Goal: Transaction & Acquisition: Purchase product/service

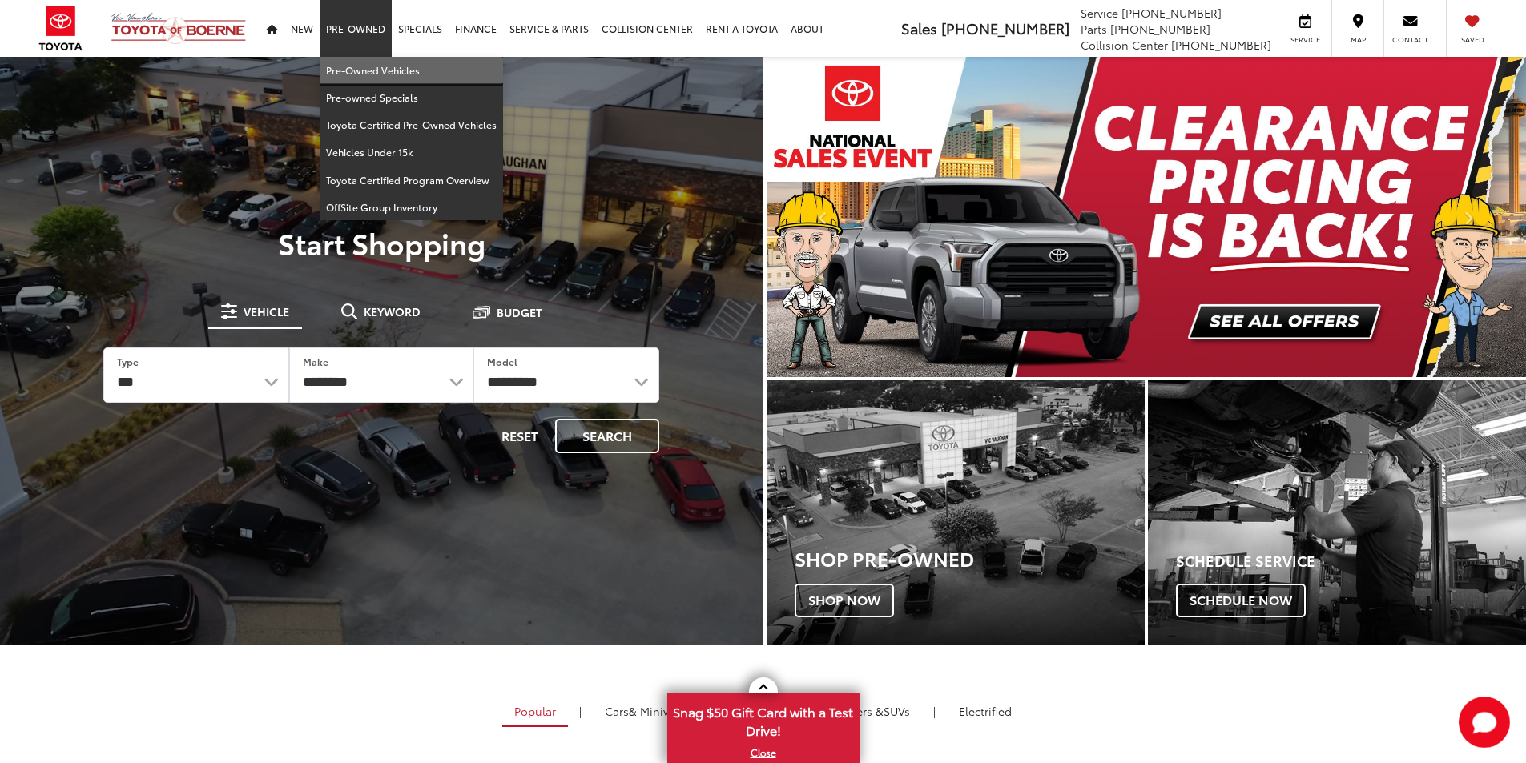
click at [356, 70] on link "Pre-Owned Vehicles" at bounding box center [411, 70] width 183 height 27
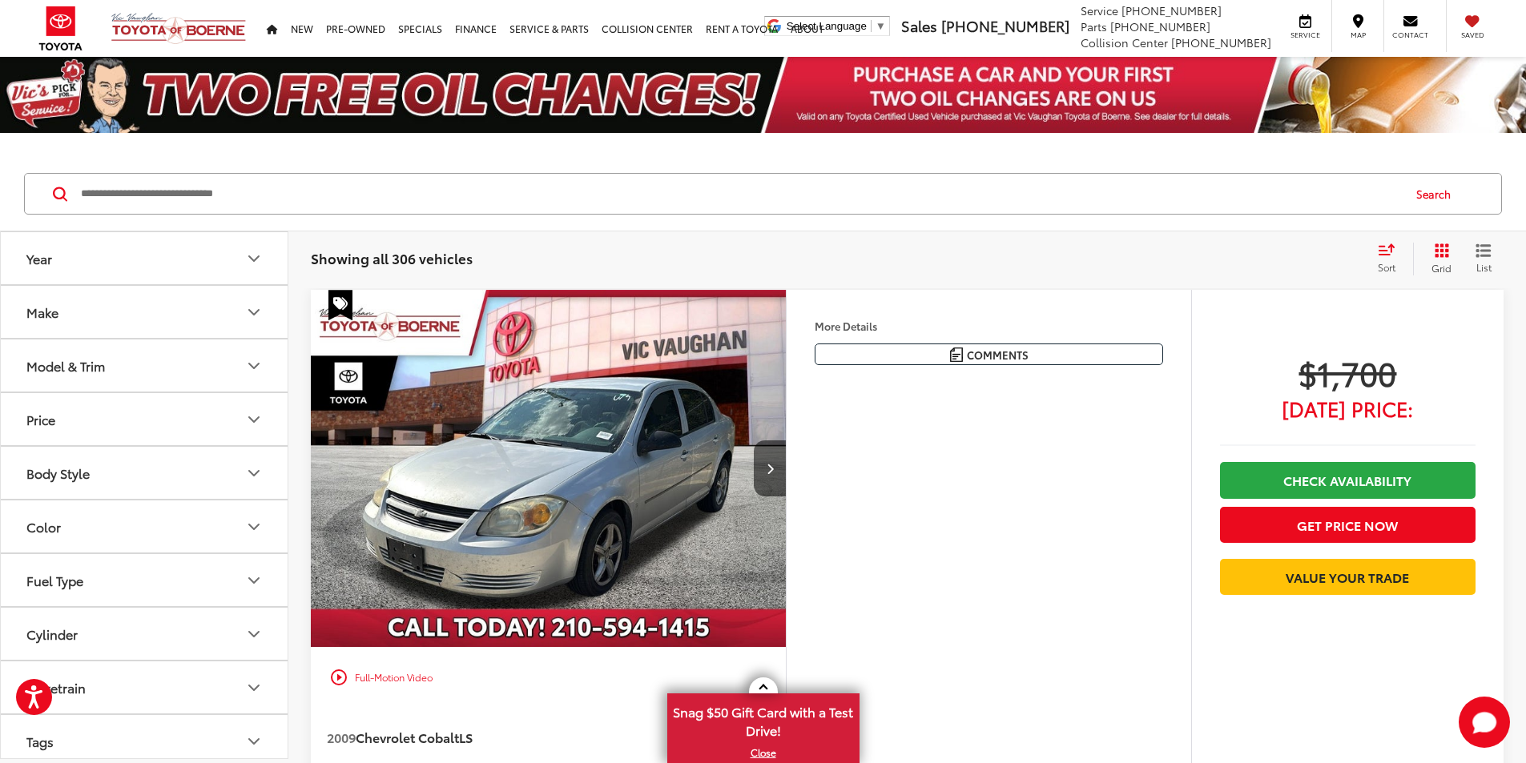
click at [258, 303] on icon "Make" at bounding box center [253, 312] width 19 height 19
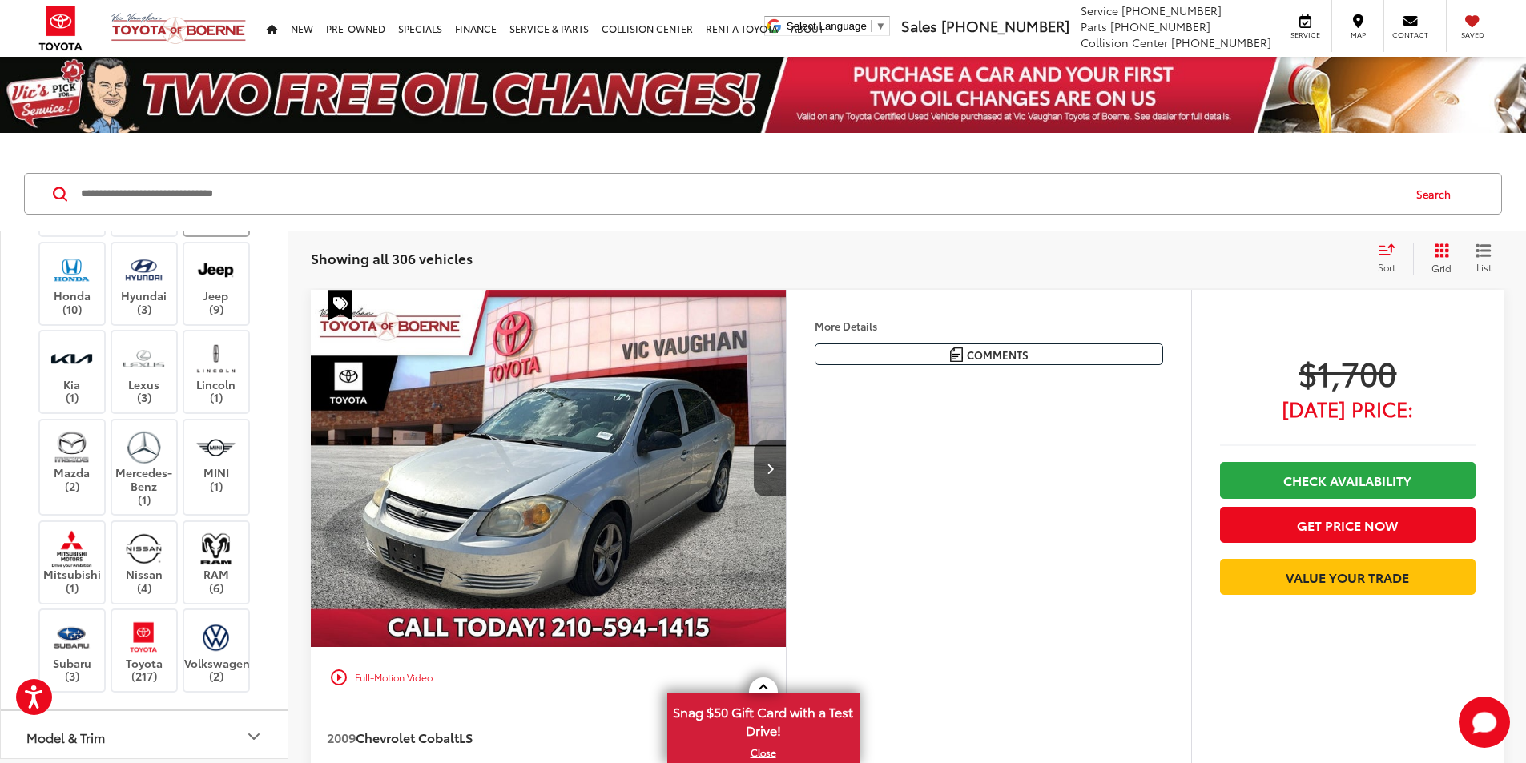
scroll to position [400, 0]
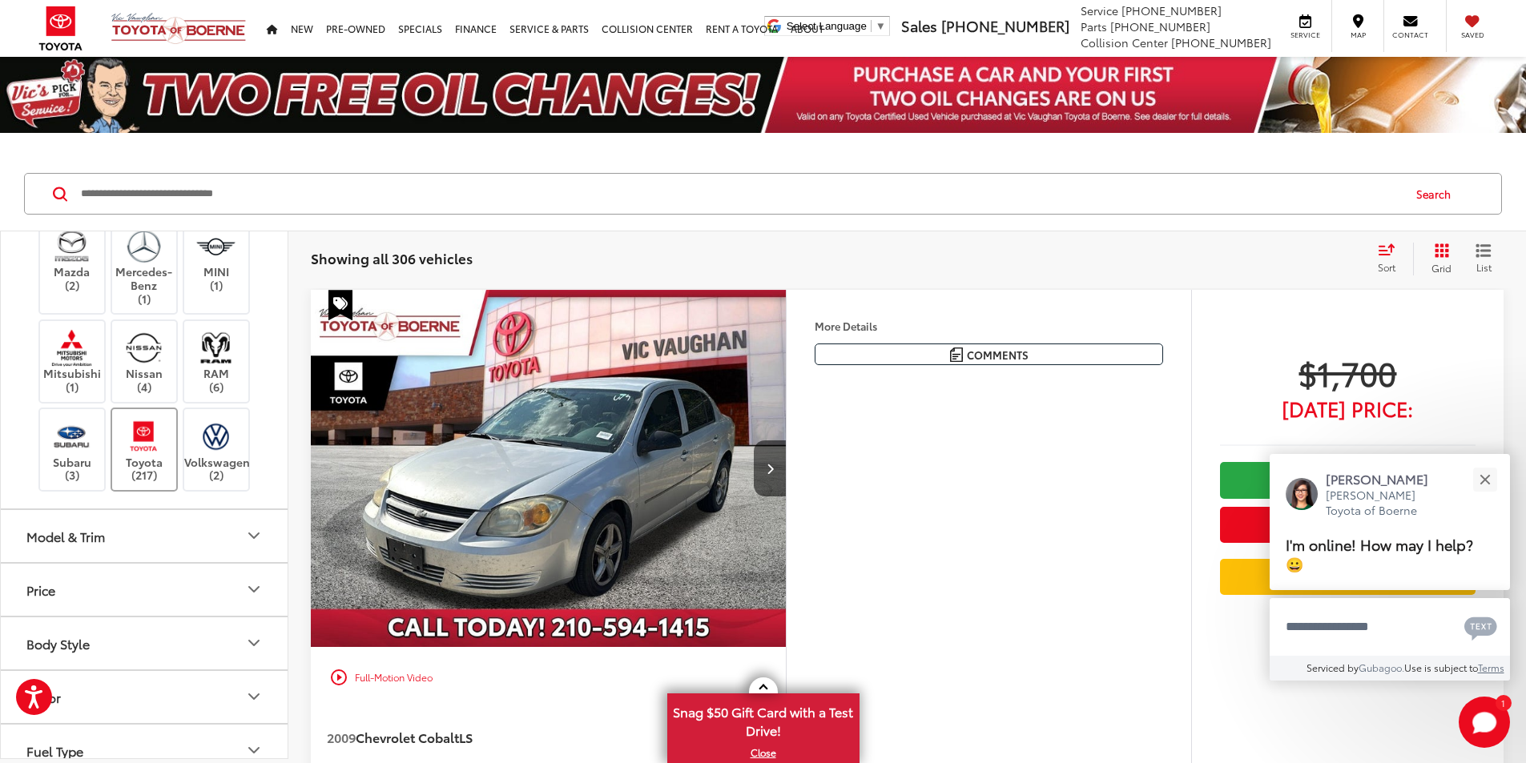
click at [155, 455] on img at bounding box center [144, 436] width 44 height 38
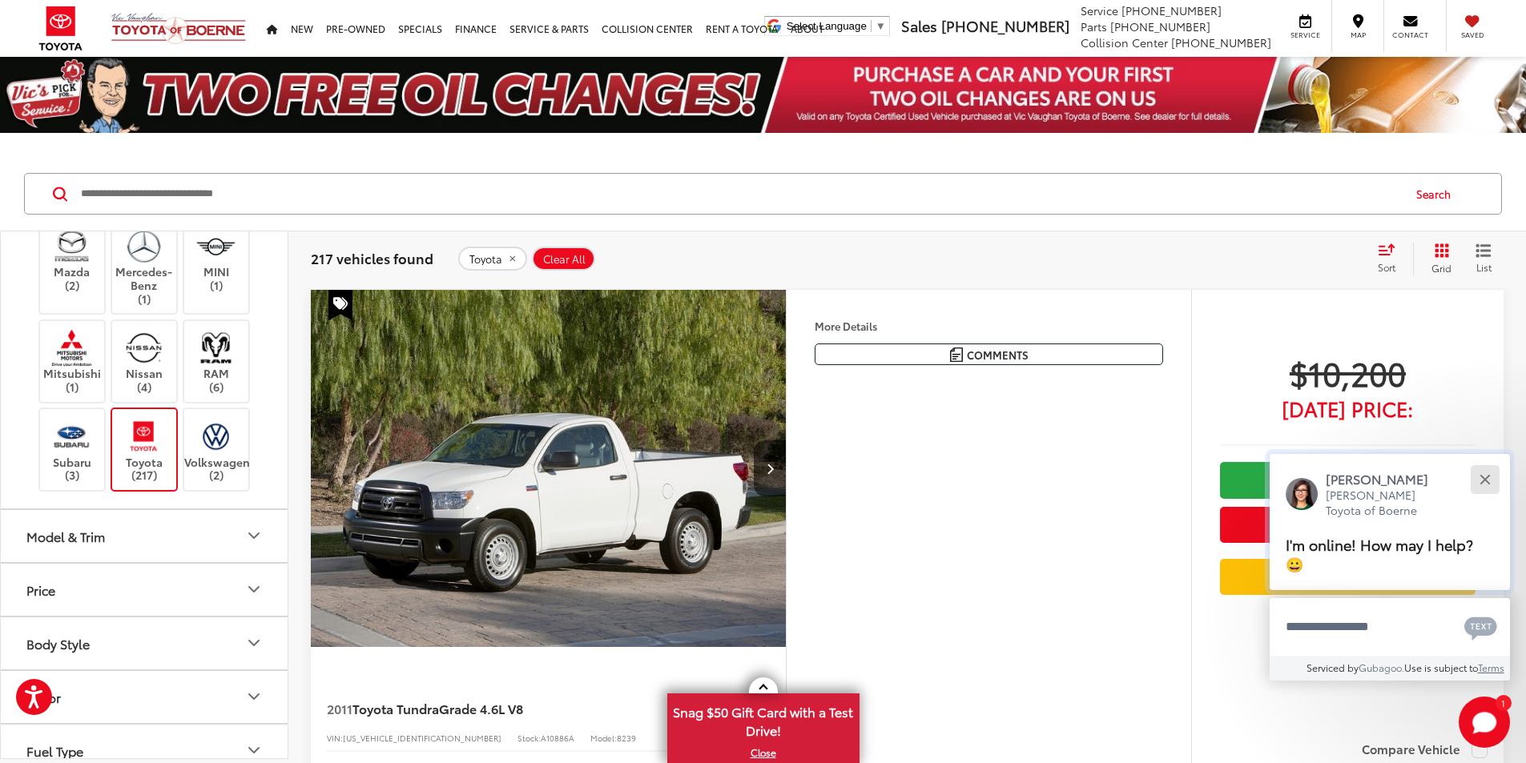
click at [1484, 481] on div "Close" at bounding box center [1484, 479] width 10 height 10
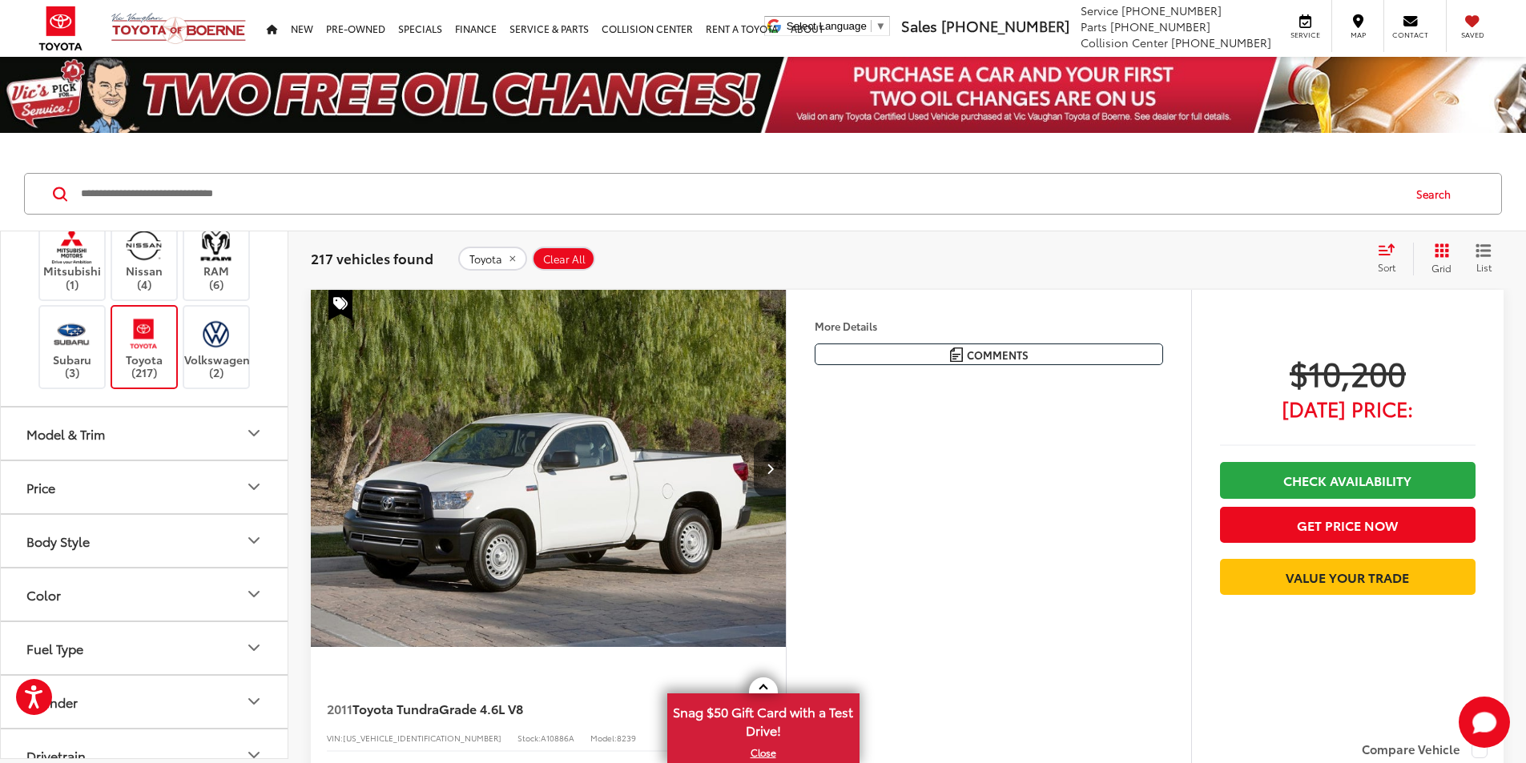
scroll to position [641, 0]
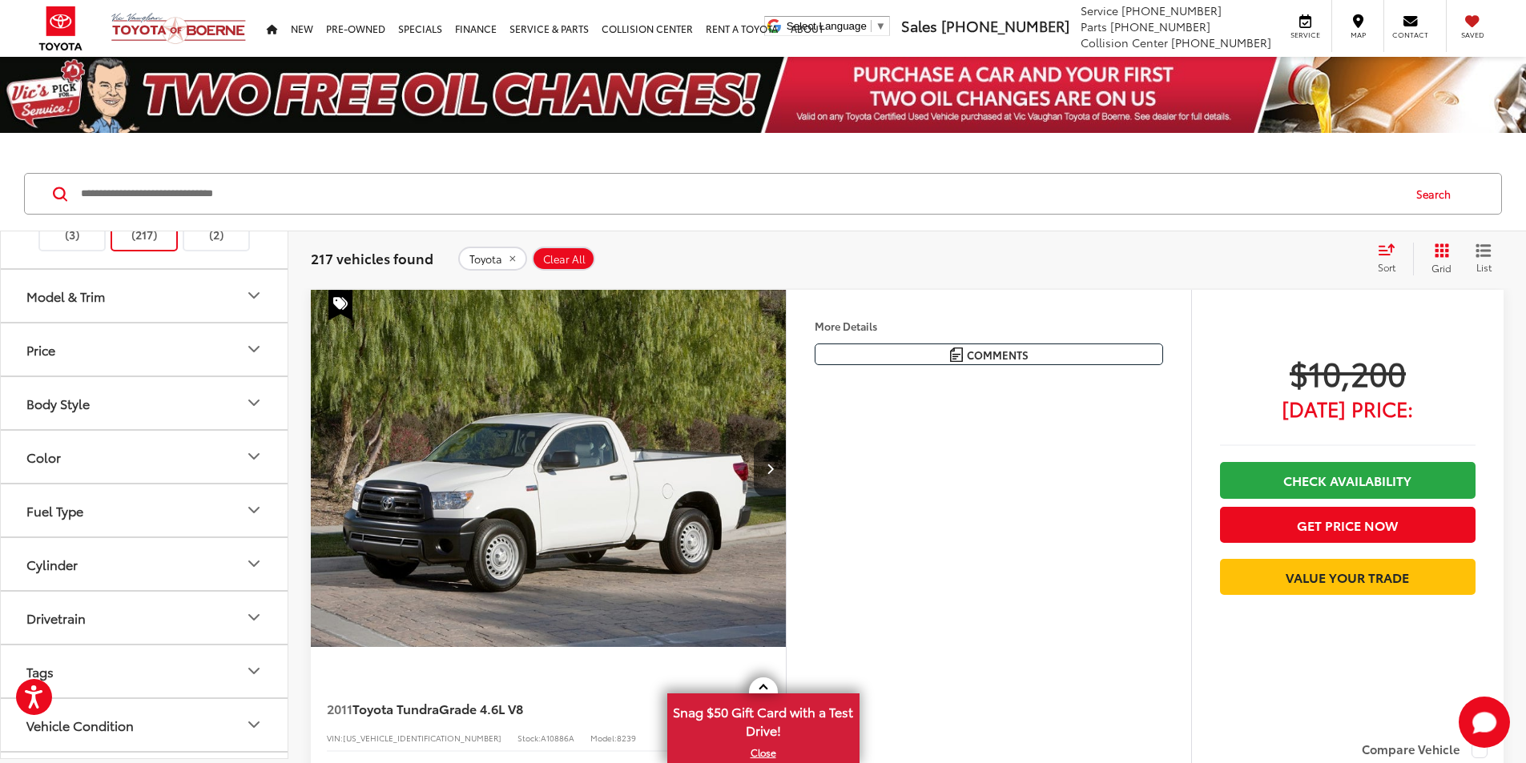
click at [257, 305] on icon "Model & Trim" at bounding box center [253, 295] width 19 height 19
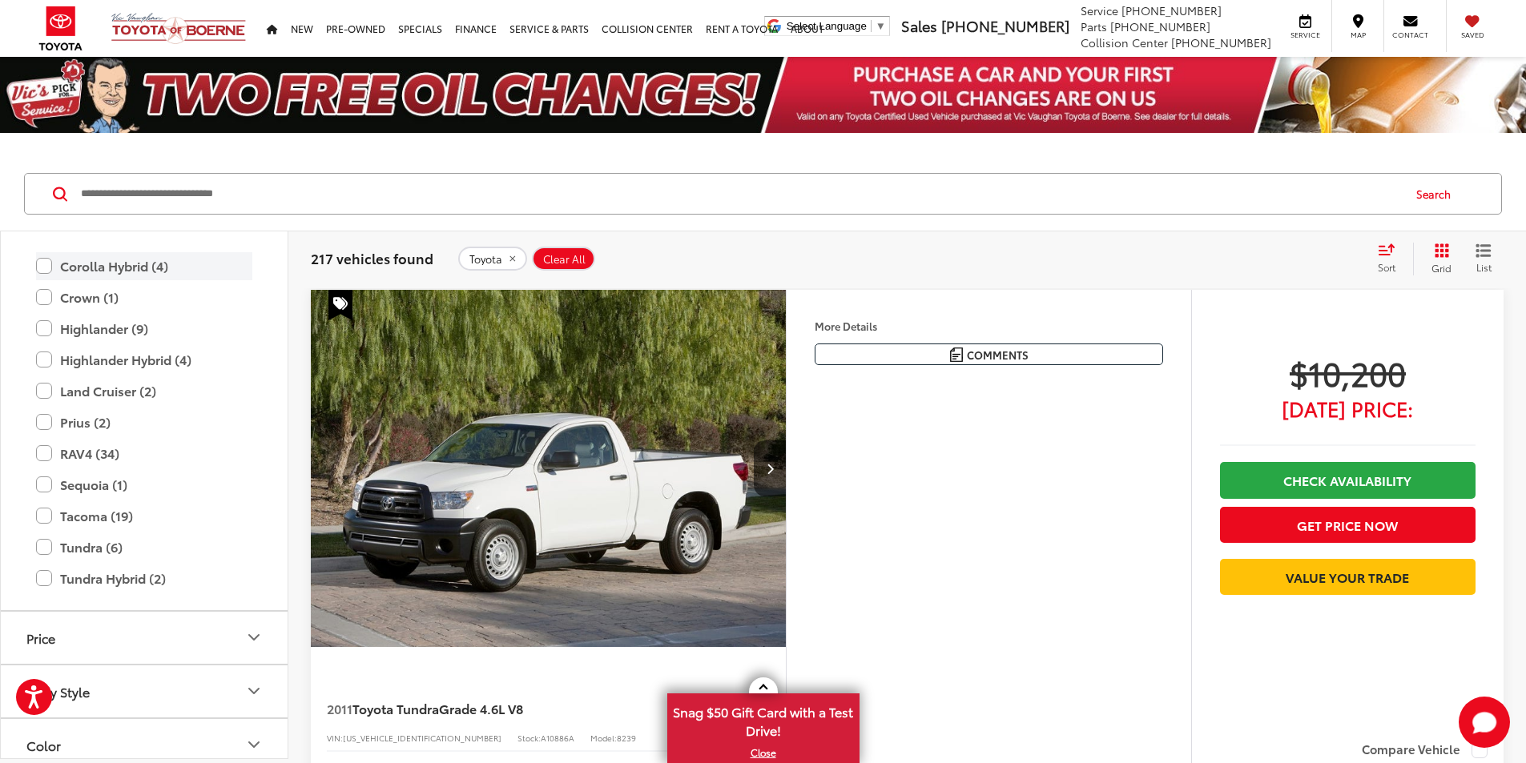
scroll to position [1282, 0]
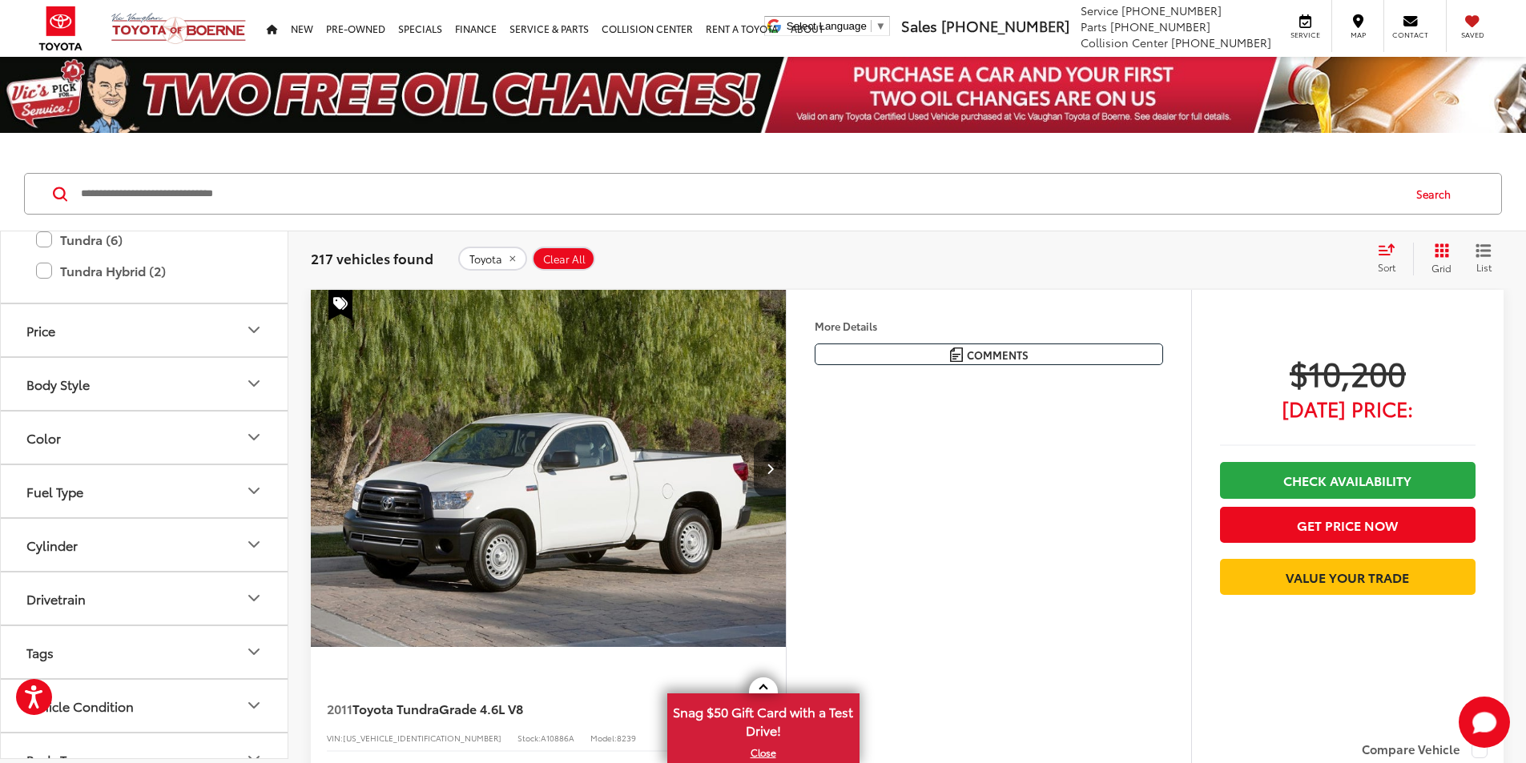
click at [42, 223] on label "Tacoma (19)" at bounding box center [144, 209] width 216 height 28
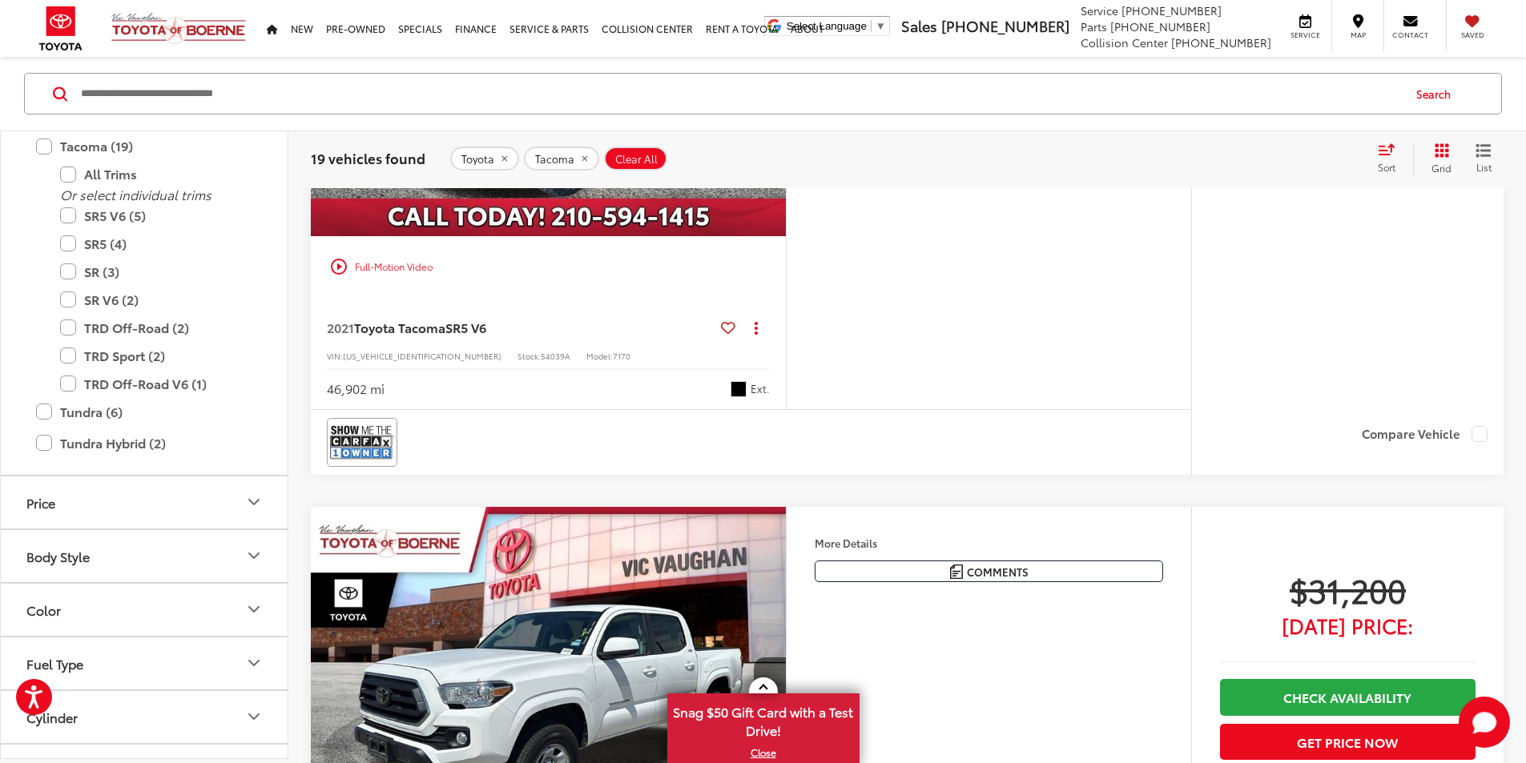
scroll to position [2323, 0]
